Goal: Transaction & Acquisition: Purchase product/service

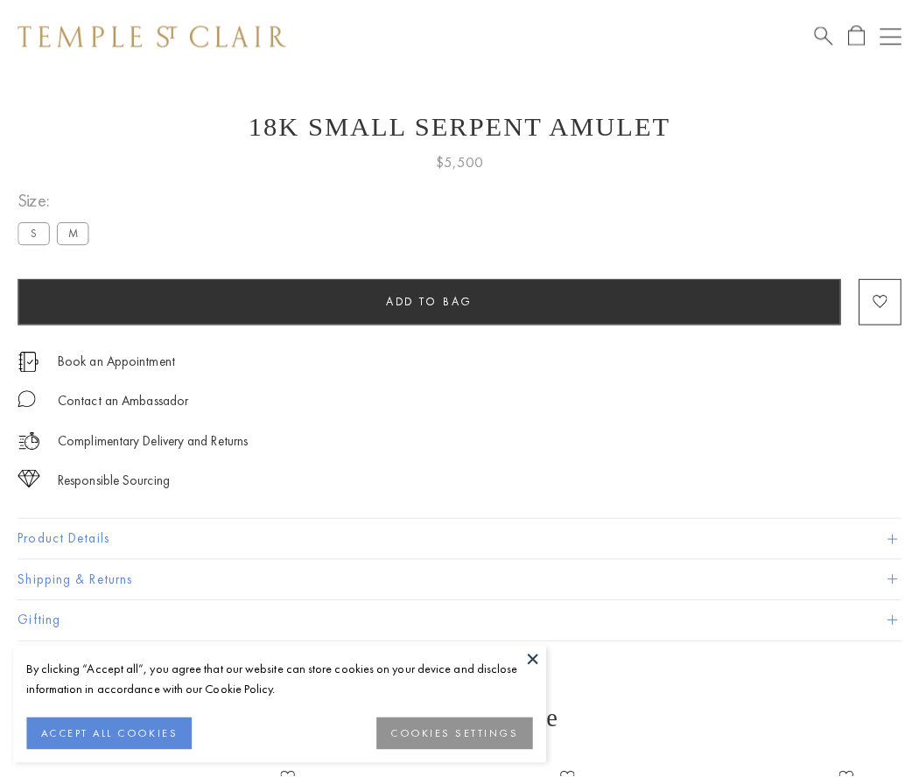
scroll to position [43, 0]
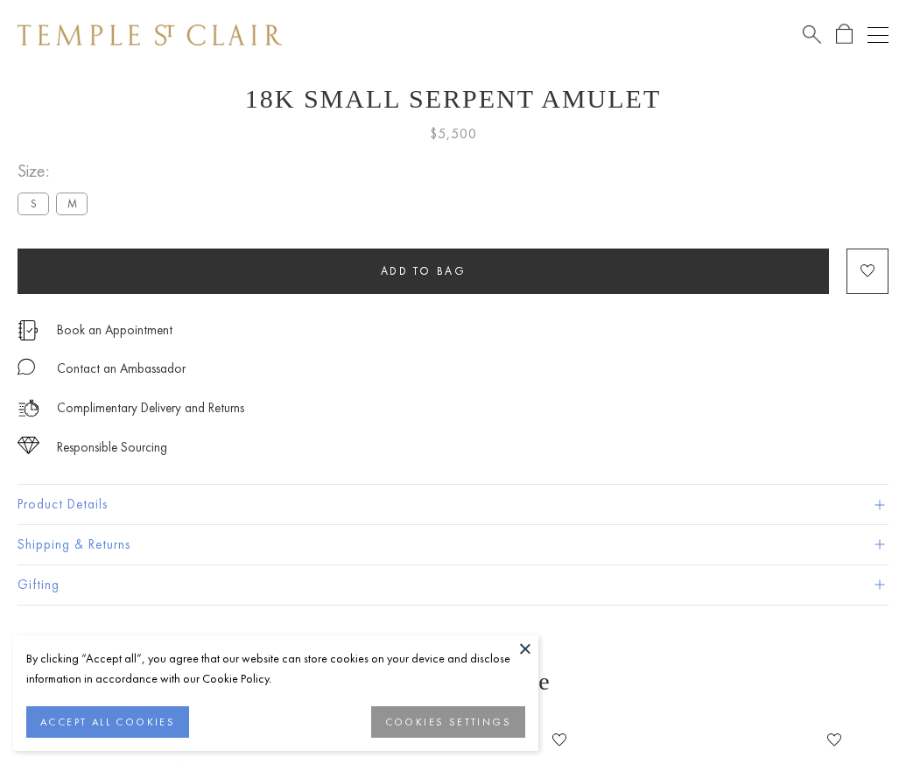
click at [423, 270] on span "Add to bag" at bounding box center [424, 270] width 86 height 15
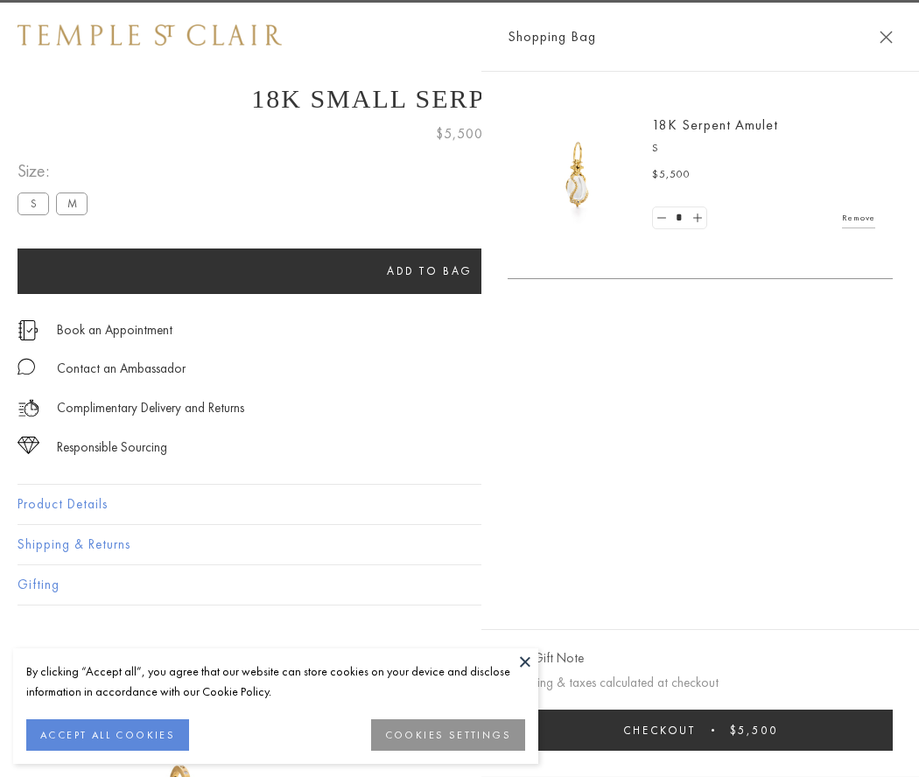
click at [893, 730] on button "Checkout $5,500" at bounding box center [700, 730] width 385 height 41
